Goal: Task Accomplishment & Management: Manage account settings

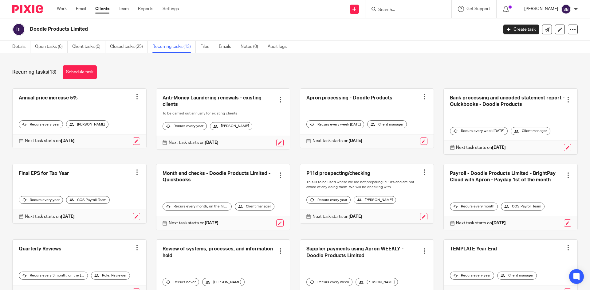
click at [557, 10] on p "[PERSON_NAME]" at bounding box center [541, 9] width 34 height 6
click at [54, 9] on div "Work Email Clients Team Reports Settings Work Email Clients Team Reports Settin…" at bounding box center [119, 9] width 137 height 18
click at [48, 11] on div at bounding box center [25, 9] width 51 height 18
click at [64, 9] on link "Work" at bounding box center [62, 9] width 10 height 6
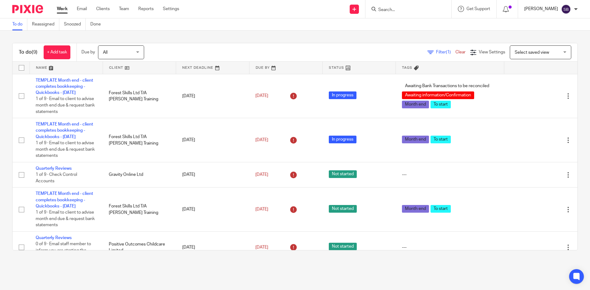
click at [556, 7] on p "[PERSON_NAME]" at bounding box center [541, 9] width 34 height 6
click at [552, 43] on span "Logout" at bounding box center [550, 43] width 14 height 4
